Goal: Information Seeking & Learning: Find specific fact

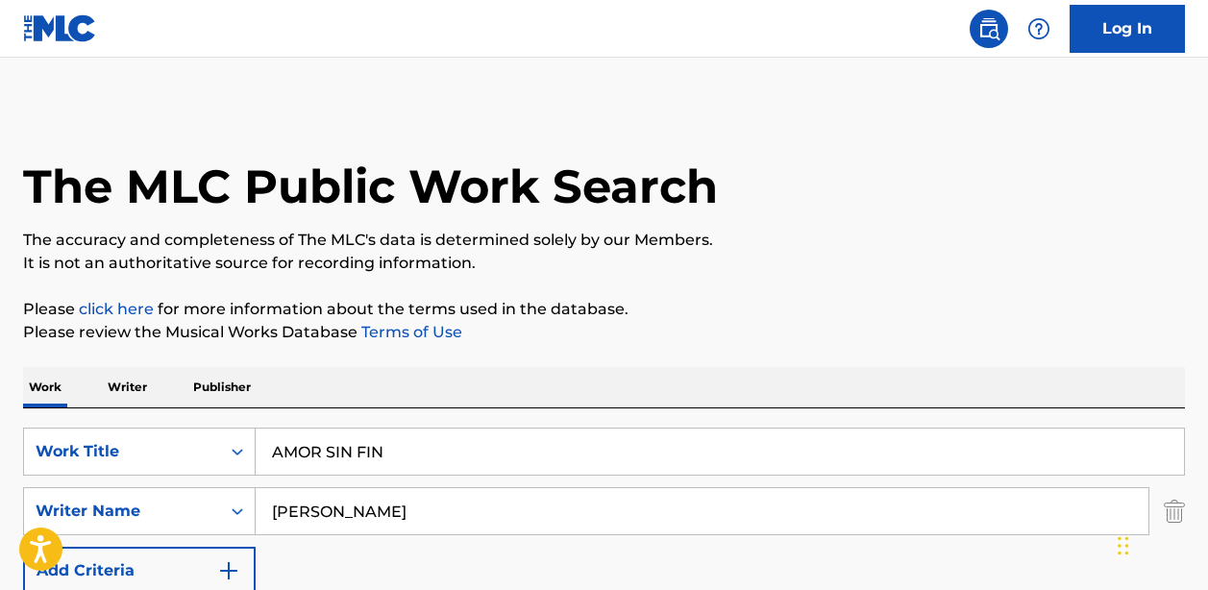
click at [344, 459] on input "AMOR SIN FIN" at bounding box center [720, 452] width 929 height 46
click at [344, 458] on input "AMOR SIN FIN" at bounding box center [720, 452] width 929 height 46
click at [344, 457] on input "AMOR SIN FIN" at bounding box center [720, 452] width 929 height 46
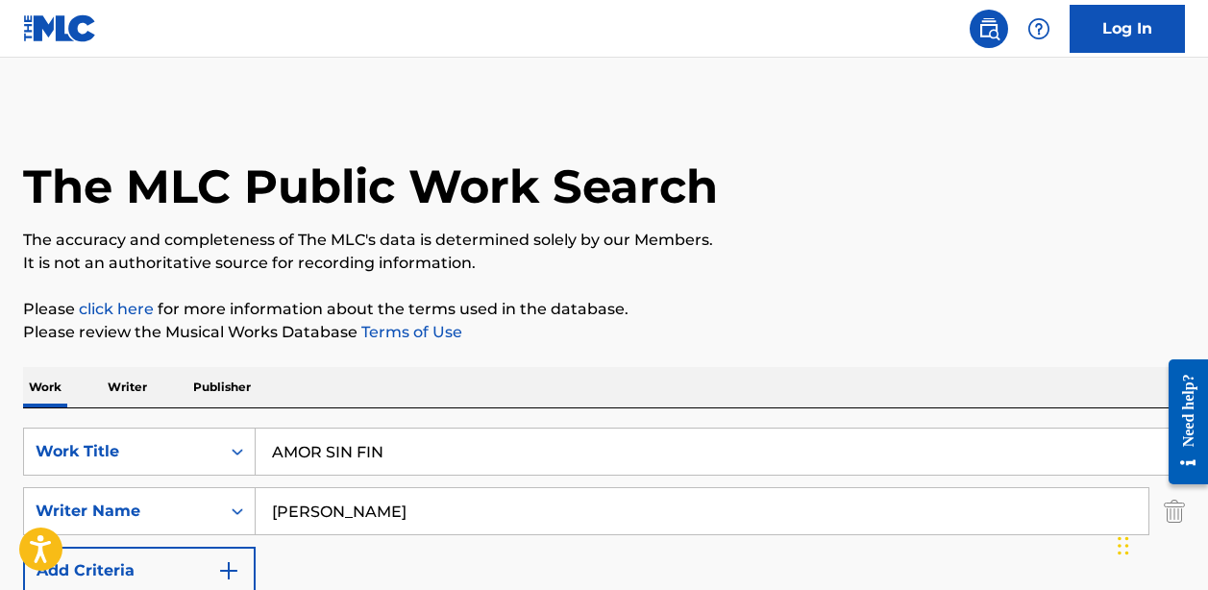
click at [344, 457] on input "AMOR SIN FIN" at bounding box center [720, 452] width 929 height 46
type input "CHAMPION TEAM"
click at [472, 513] on input "[PERSON_NAME]" at bounding box center [702, 511] width 893 height 46
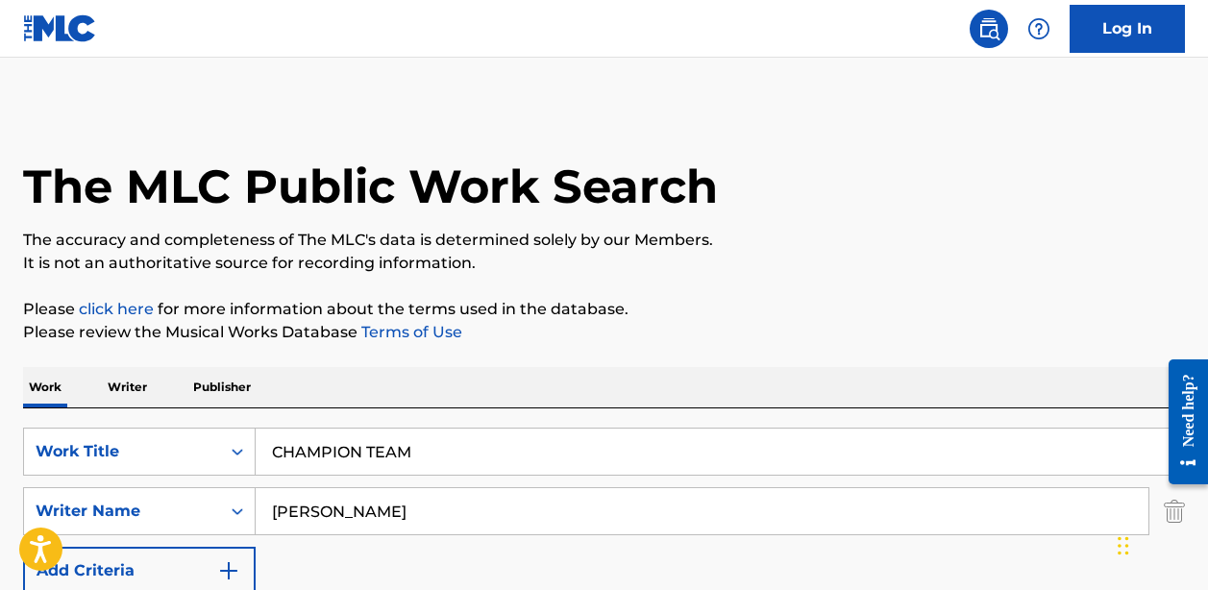
paste input "[PERSON_NAME]"
type input "[PERSON_NAME]"
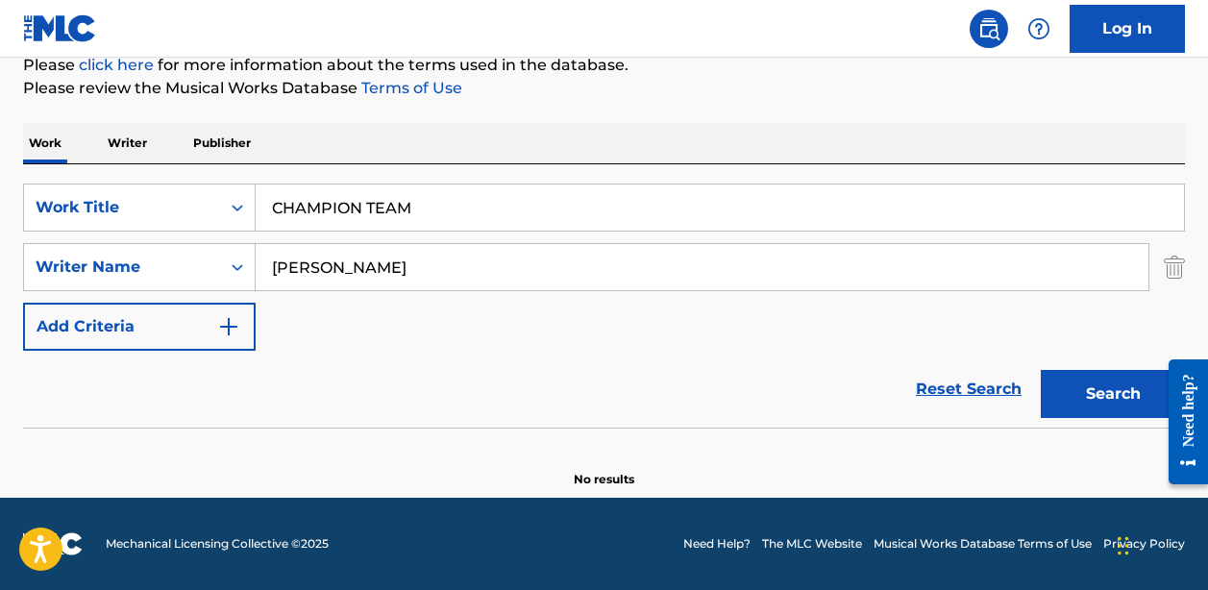
scroll to position [244, 0]
click at [402, 207] on input "CHAMPION TEAM" at bounding box center [720, 208] width 929 height 46
click at [401, 207] on input "CHAMPION TEAM" at bounding box center [720, 208] width 929 height 46
type input "CHAMPION"
click at [1113, 394] on button "Search" at bounding box center [1113, 394] width 144 height 48
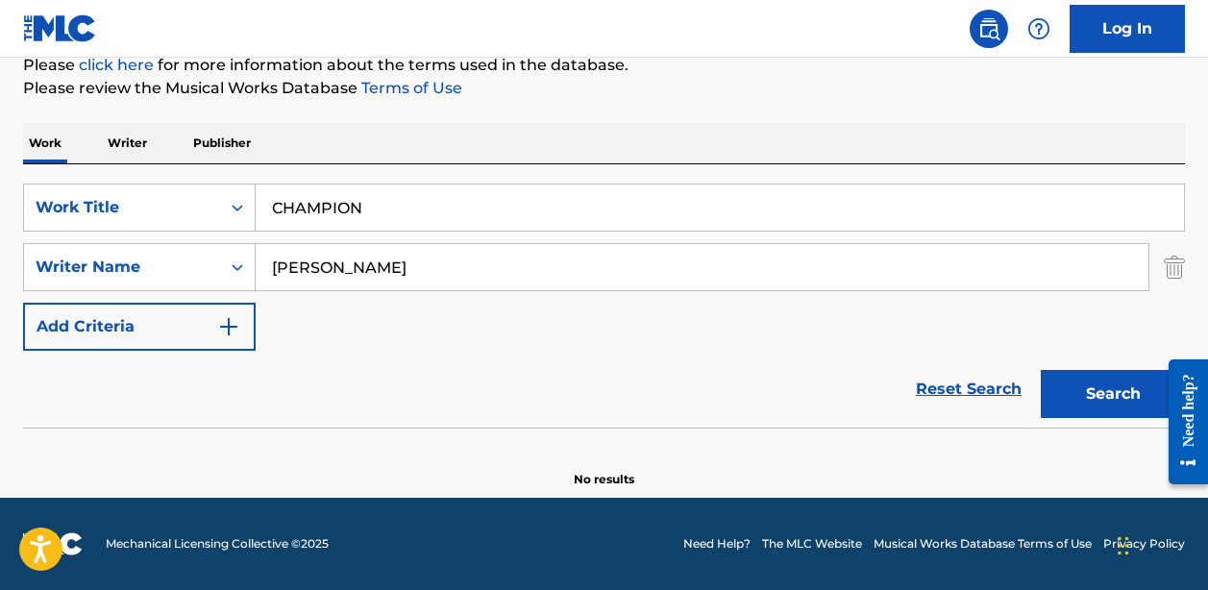
click at [405, 252] on input "[PERSON_NAME]" at bounding box center [702, 267] width 893 height 46
click at [1113, 394] on button "Search" at bounding box center [1113, 394] width 144 height 48
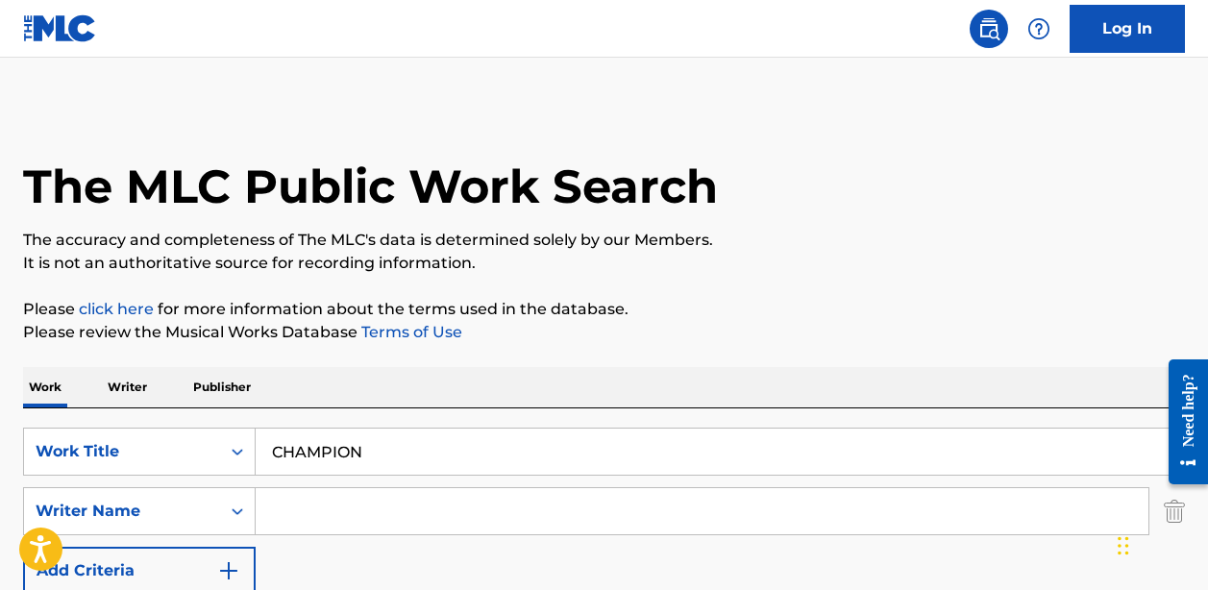
scroll to position [0, 0]
paste input "[PERSON_NAME]"
type input "[PERSON_NAME]"
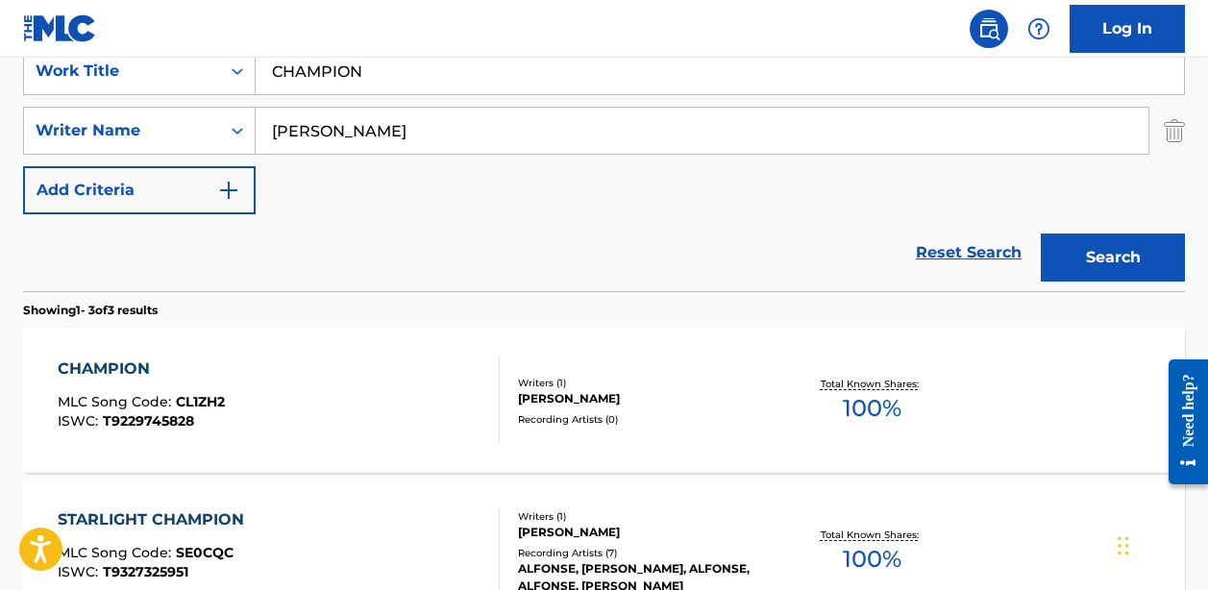
scroll to position [385, 0]
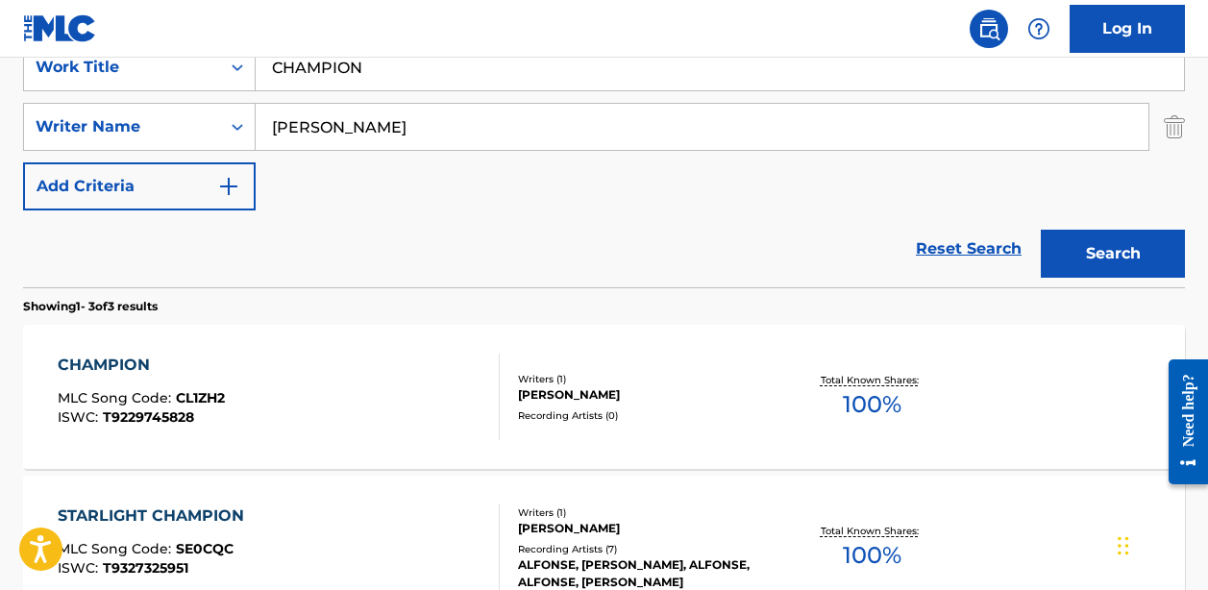
click at [368, 369] on div "CHAMPION MLC Song Code : CL1ZH2 ISWC : T9229745828" at bounding box center [278, 397] width 441 height 87
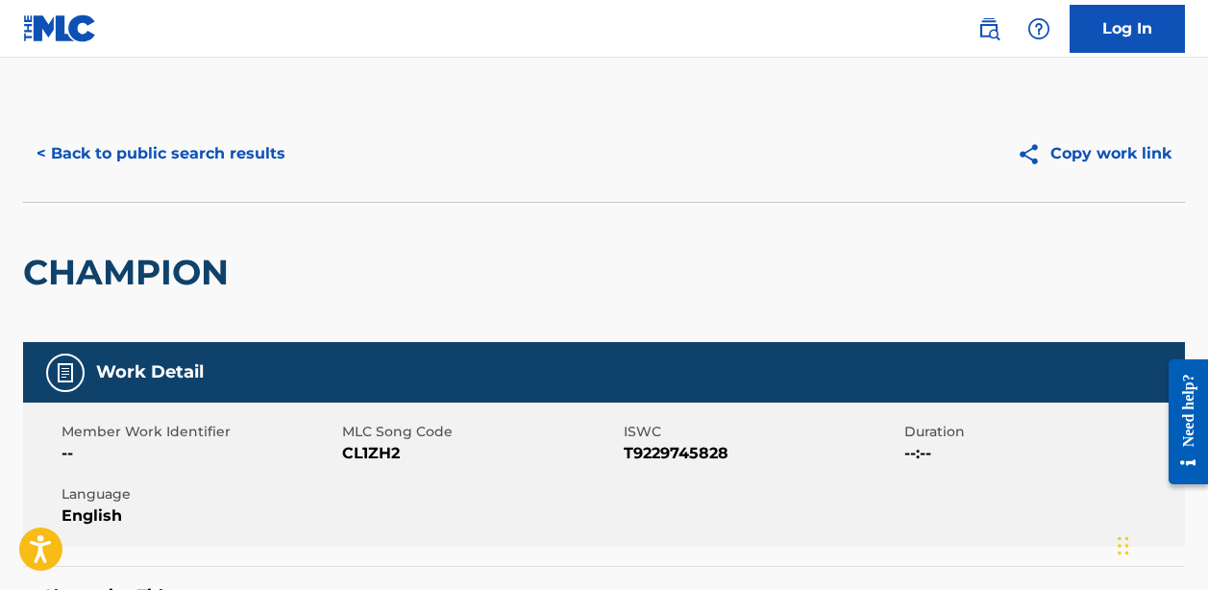
click at [377, 453] on span "CL1ZH2" at bounding box center [480, 453] width 276 height 23
copy span "CL1ZH2"
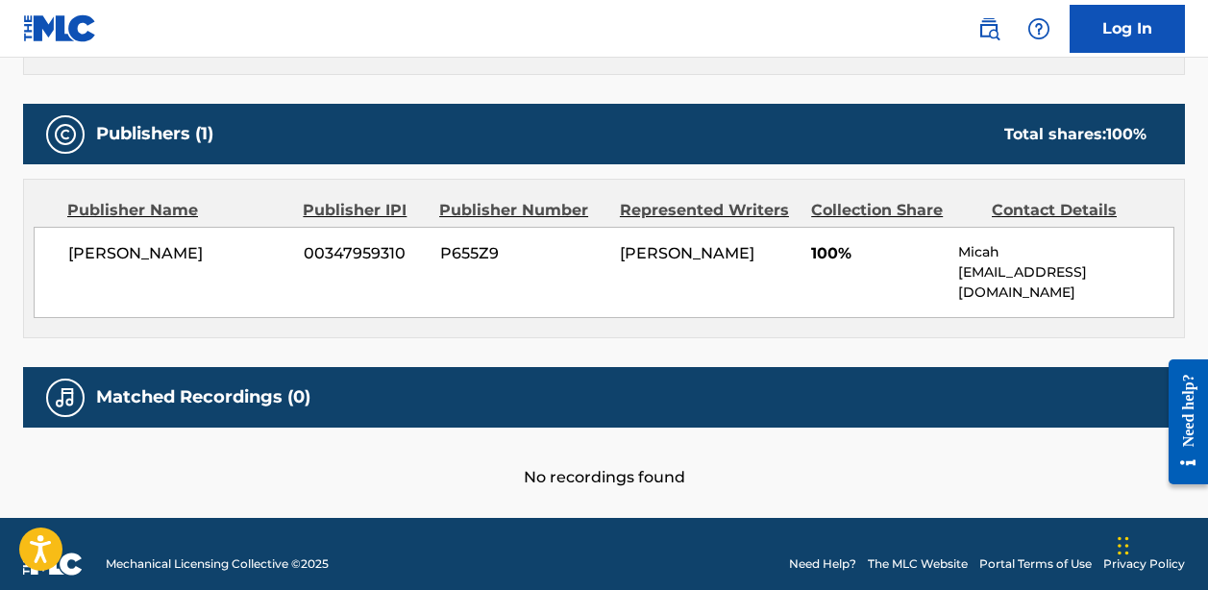
scroll to position [792, 0]
